Goal: Task Accomplishment & Management: Manage account settings

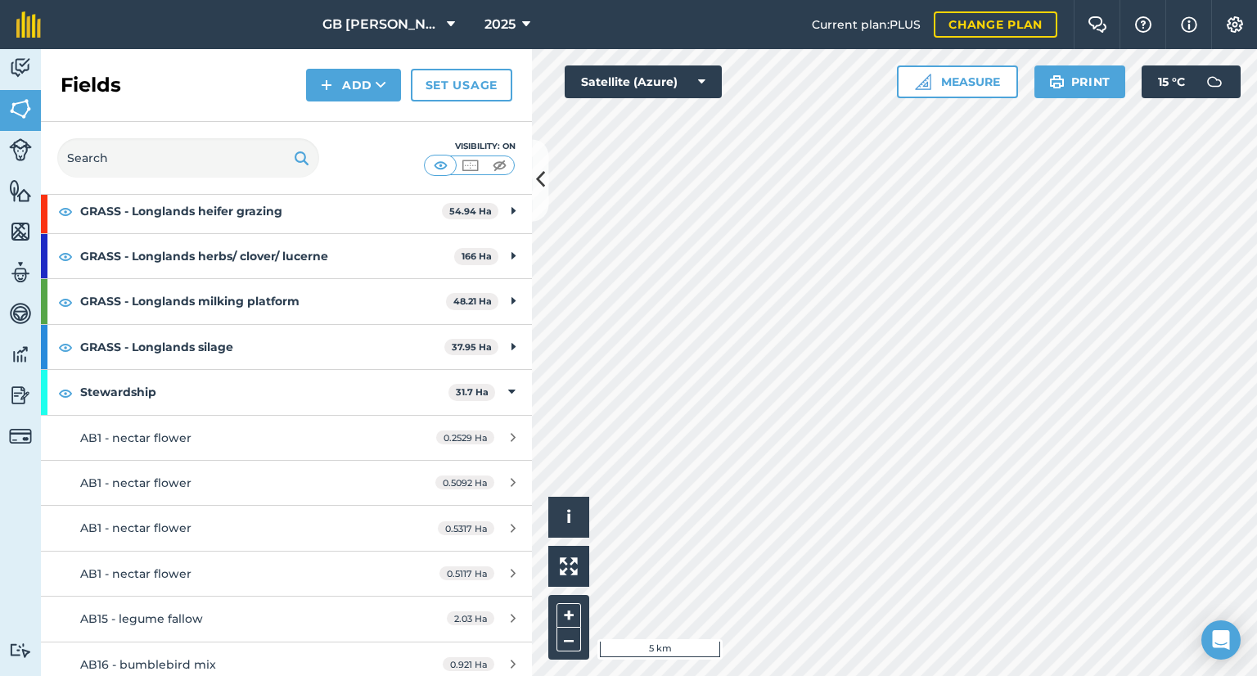
scroll to position [736, 0]
click at [13, 70] on img at bounding box center [20, 68] width 23 height 25
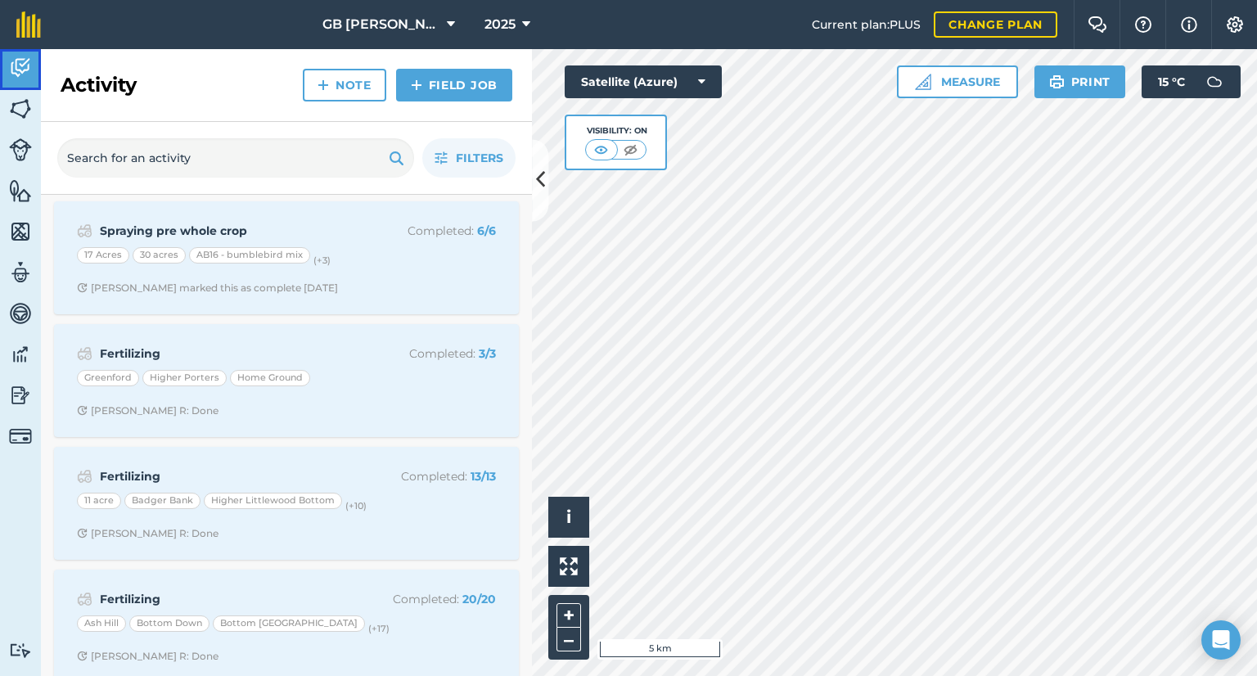
scroll to position [252, 0]
click at [490, 164] on span "Filters" at bounding box center [479, 158] width 47 height 18
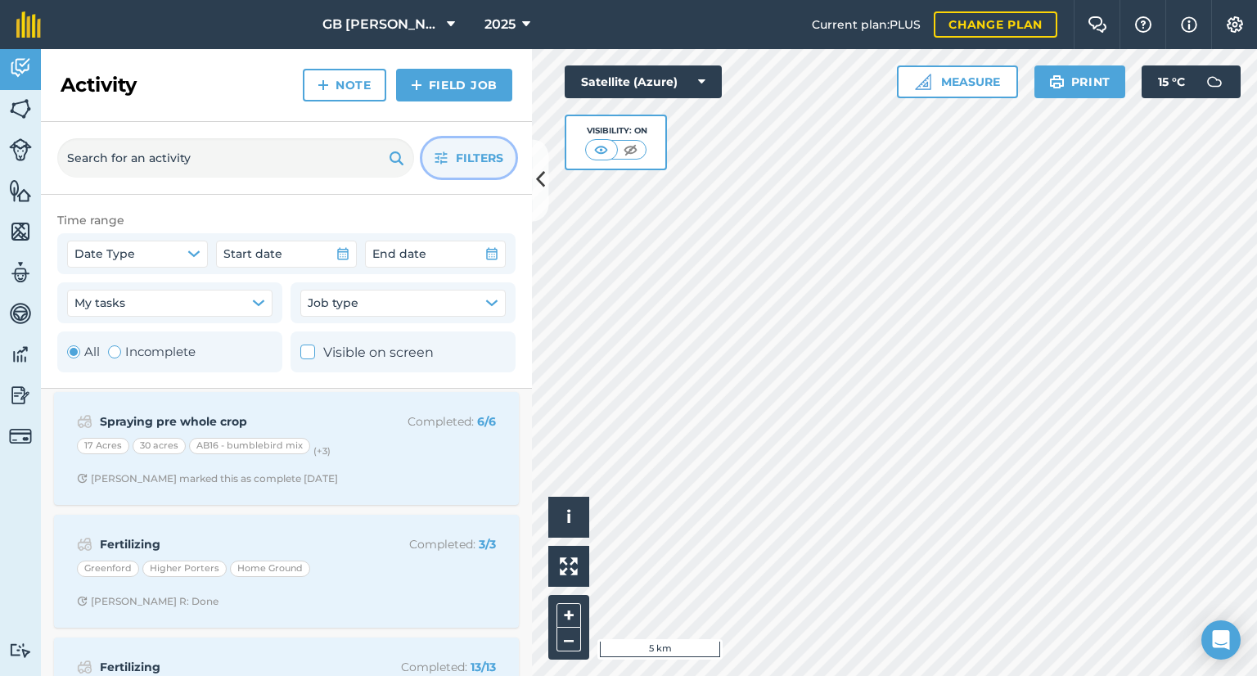
click at [182, 351] on label "Incomplete" at bounding box center [152, 352] width 88 height 20
radio input "false"
radio input "true"
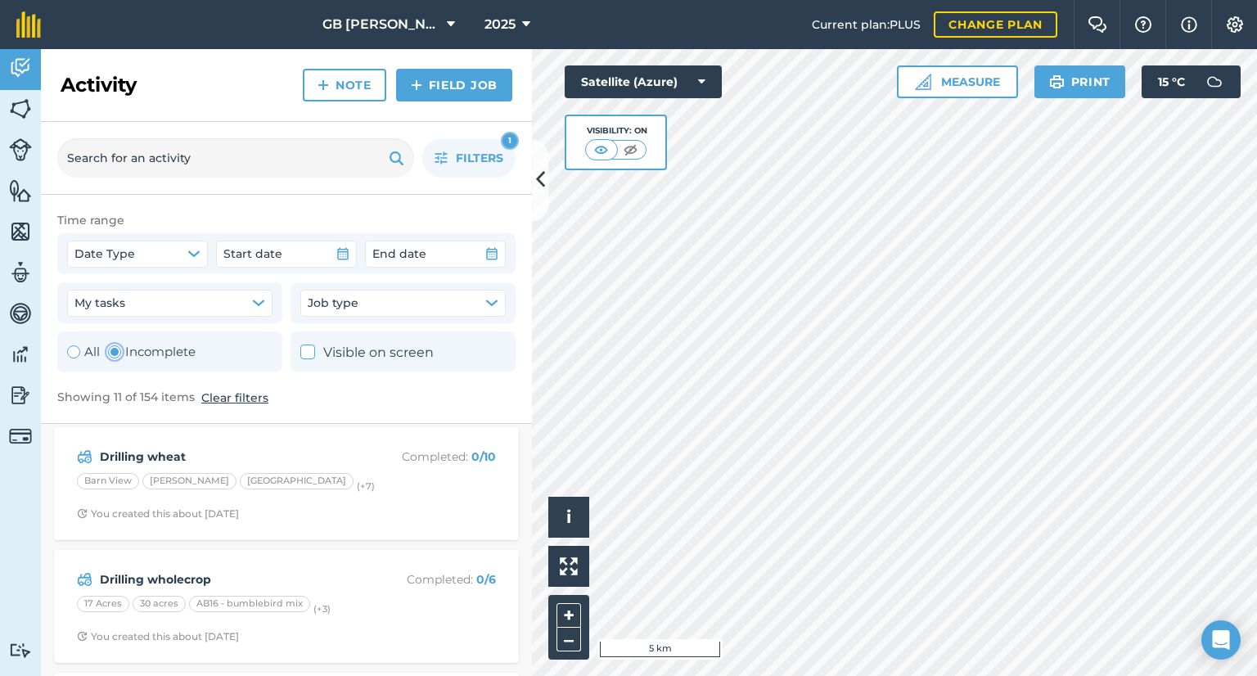
scroll to position [706, 0]
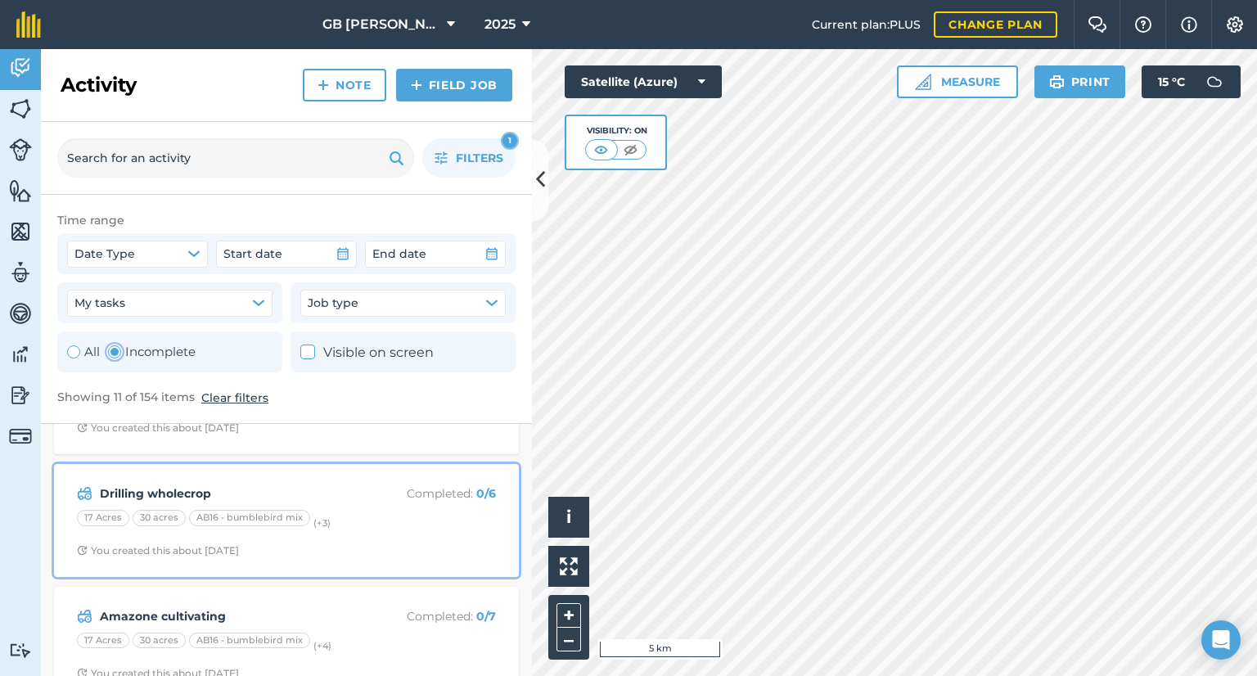
click at [367, 514] on div "17 Acres 30 acres AB16 - bumblebird mix (+ 3 )" at bounding box center [286, 520] width 419 height 21
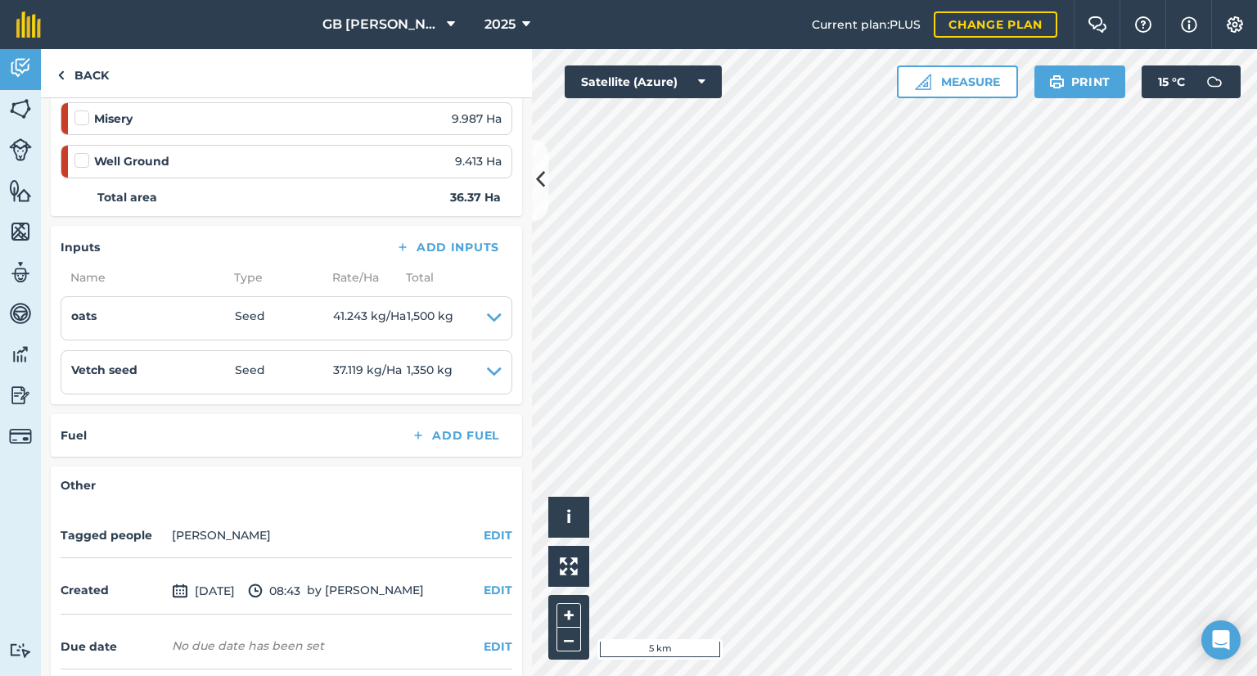
scroll to position [431, 0]
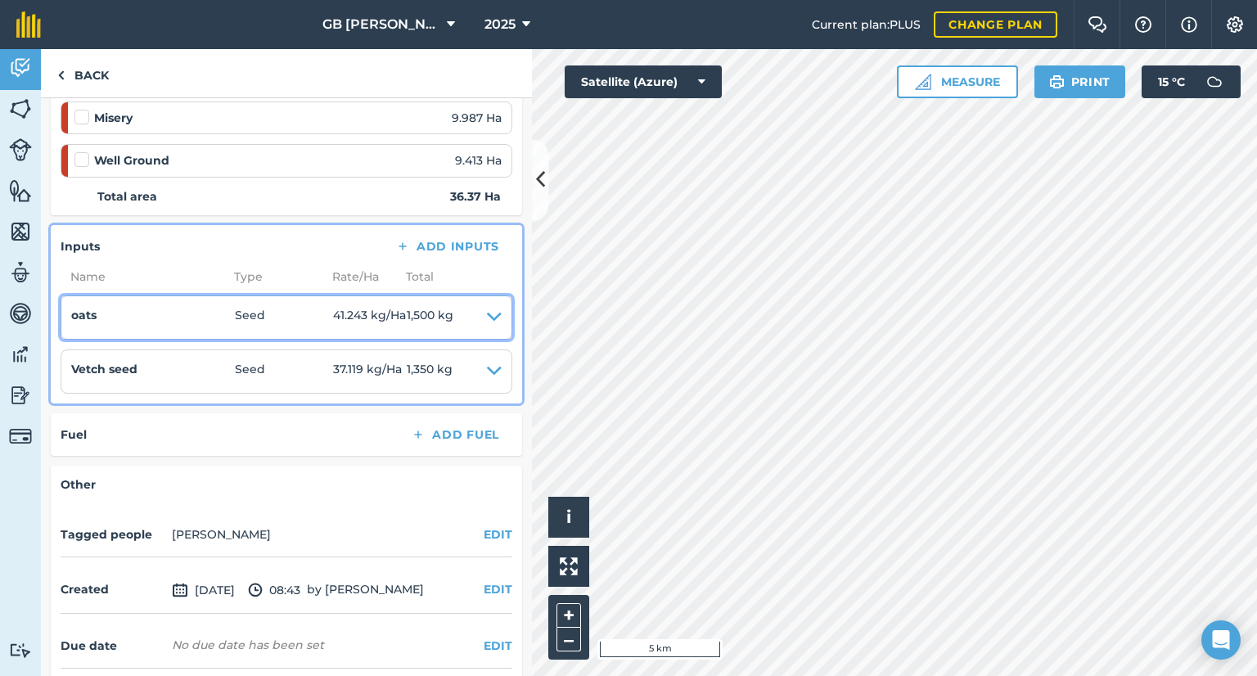
click at [487, 318] on icon at bounding box center [494, 317] width 15 height 23
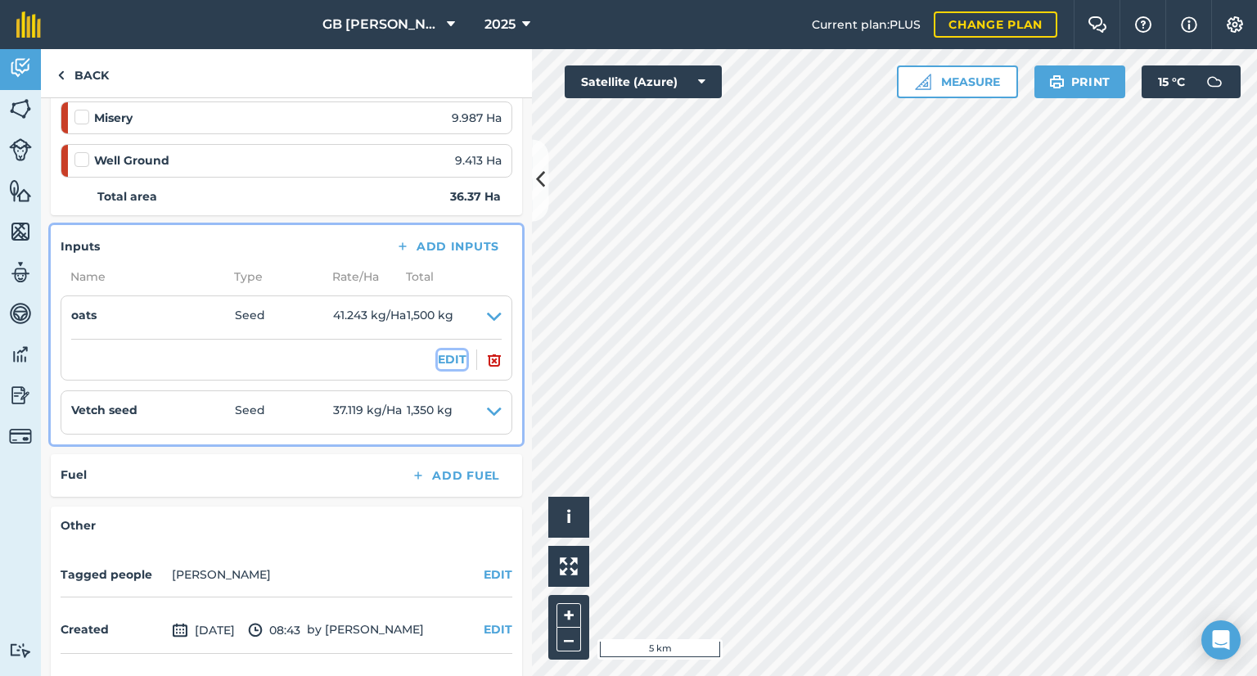
click at [441, 356] on button "EDIT" at bounding box center [452, 359] width 29 height 18
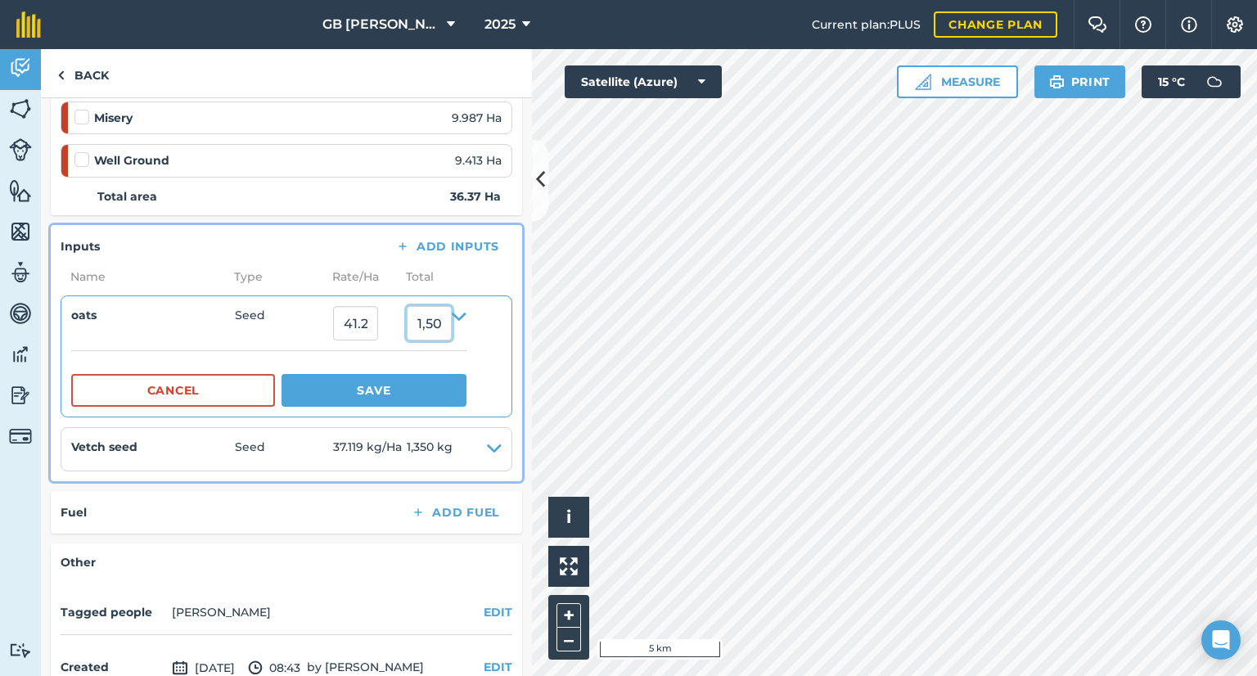
scroll to position [0, 50]
click at [602, 306] on div "Activity Fields Livestock Features Maps Team Vehicles Data Reporting Billing Tu…" at bounding box center [628, 362] width 1257 height 627
type input "3500"
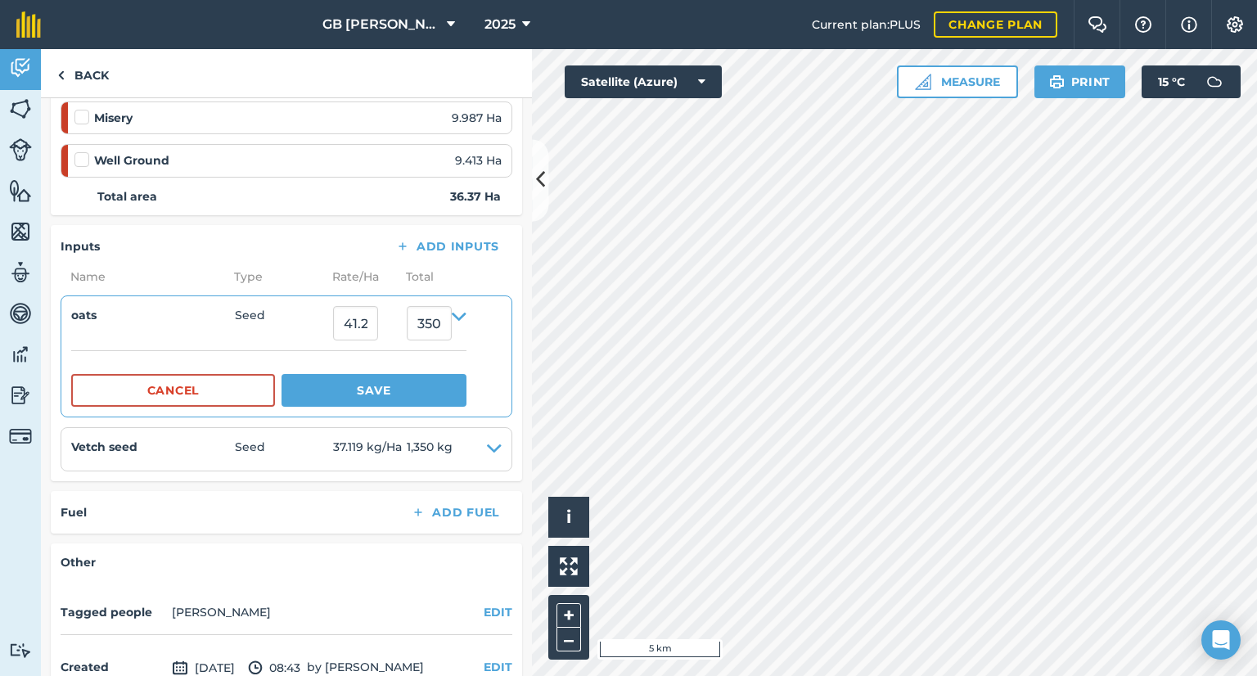
type input "96.23315919714051"
type input "3,500"
click at [303, 348] on details "oats Seed 96.23315919714051 3,500 Cancel Save" at bounding box center [268, 356] width 395 height 101
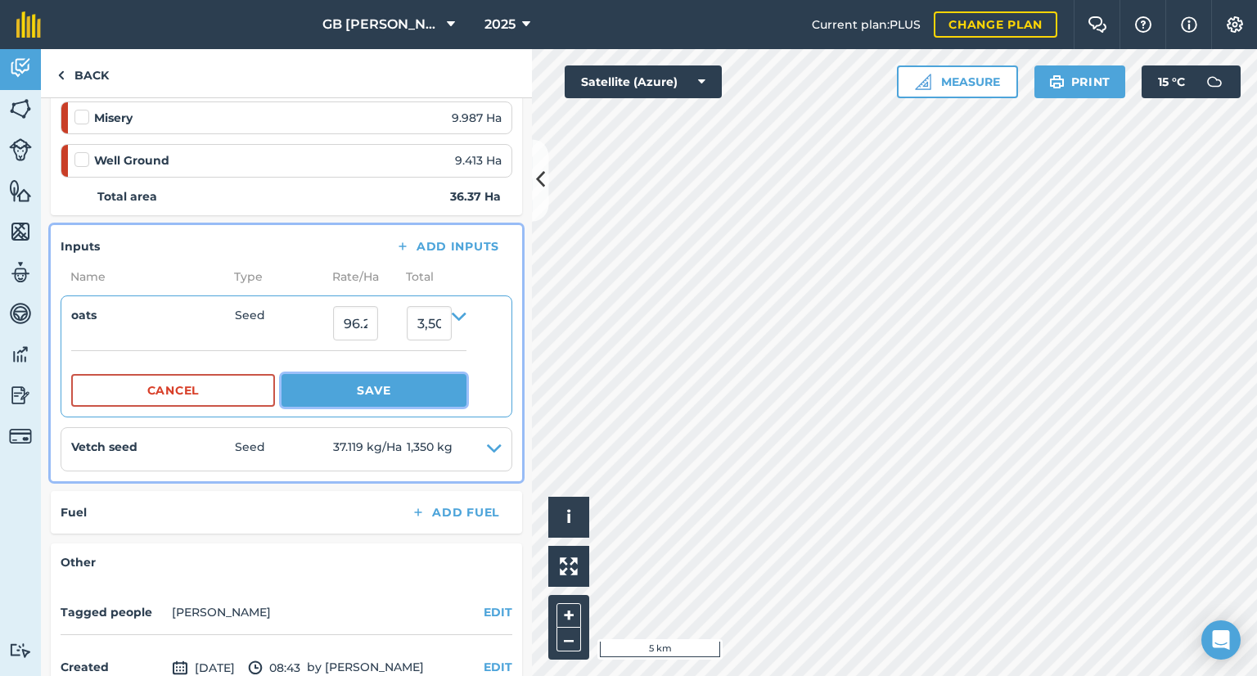
click at [374, 397] on button "Save" at bounding box center [373, 390] width 185 height 33
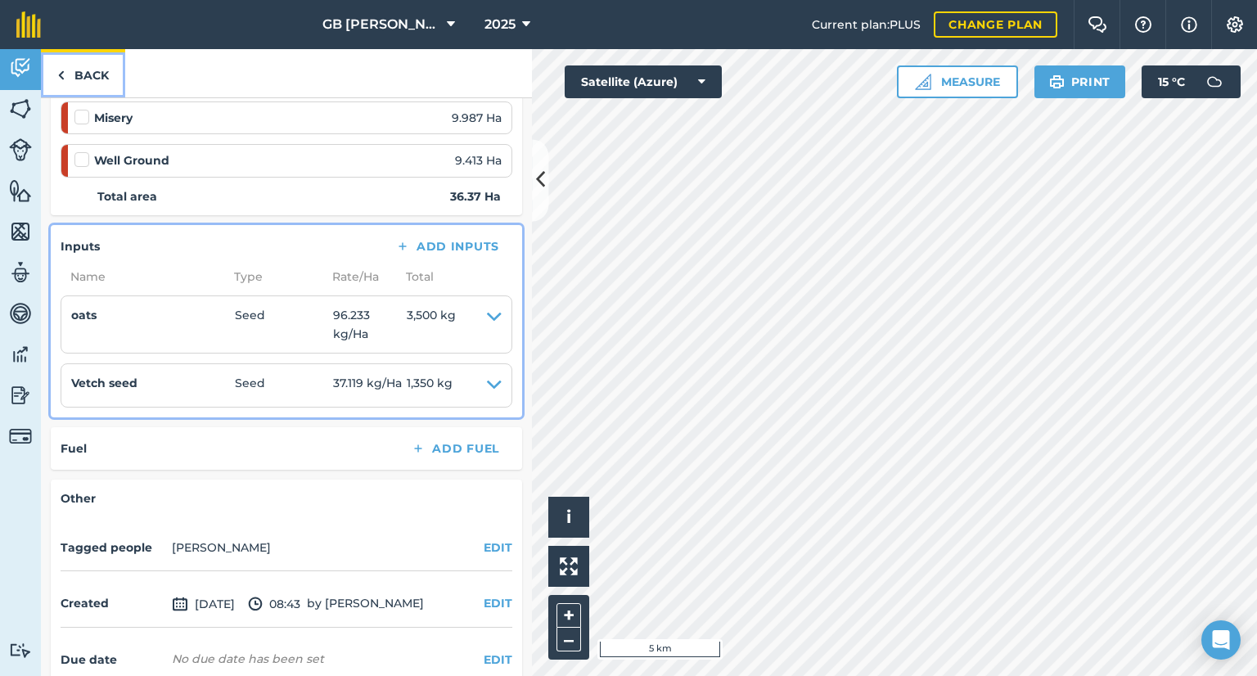
click at [74, 74] on link "Back" at bounding box center [83, 73] width 84 height 48
